Goal: Navigation & Orientation: Go to known website

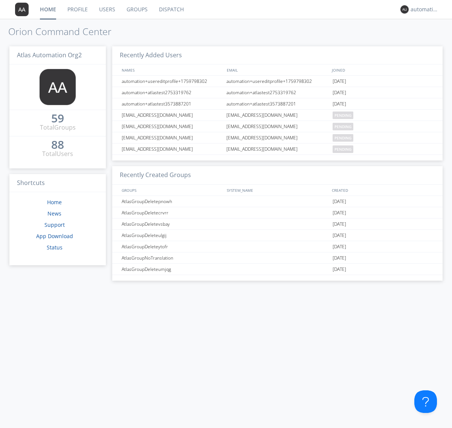
click at [171, 9] on link "Dispatch" at bounding box center [171, 9] width 36 height 19
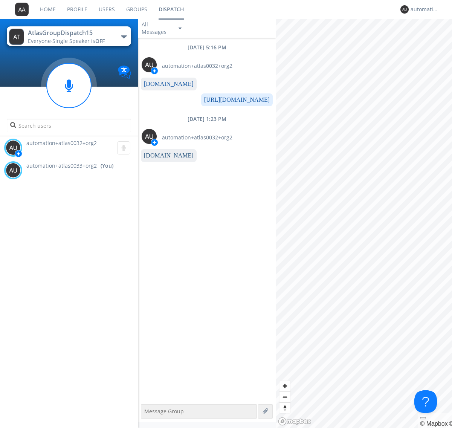
click at [165, 156] on link "www.orionlabs.io" at bounding box center [169, 155] width 50 height 6
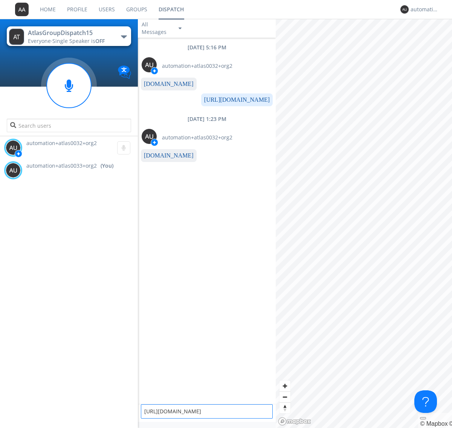
type textarea "https://www.orionlabs.io"
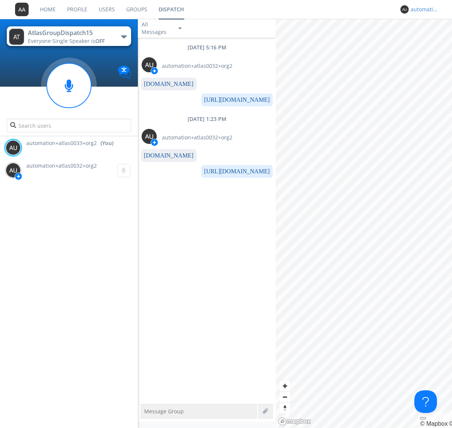
click at [422, 9] on div "automation+atlas0033+org2" at bounding box center [424, 10] width 28 height 8
